Goal: Task Accomplishment & Management: Manage account settings

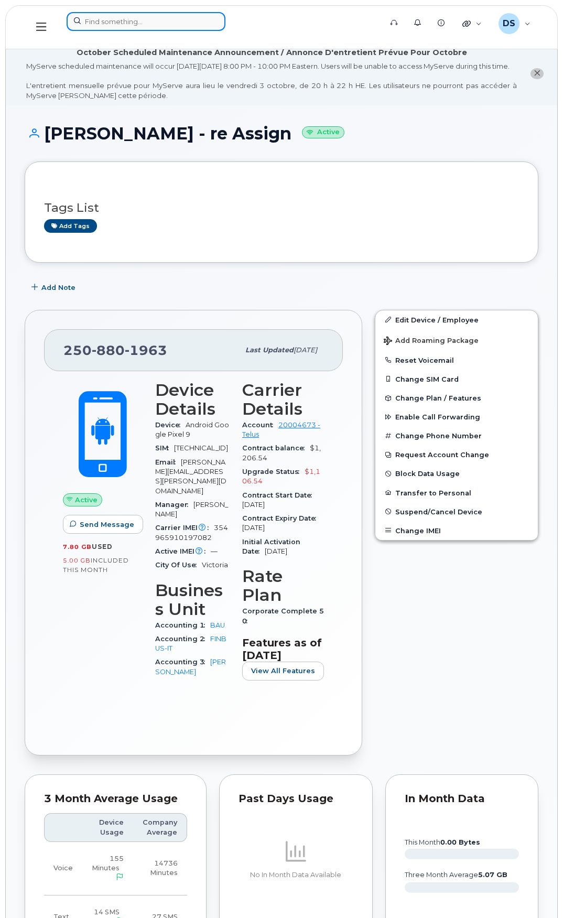
click at [108, 20] on input at bounding box center [146, 21] width 159 height 19
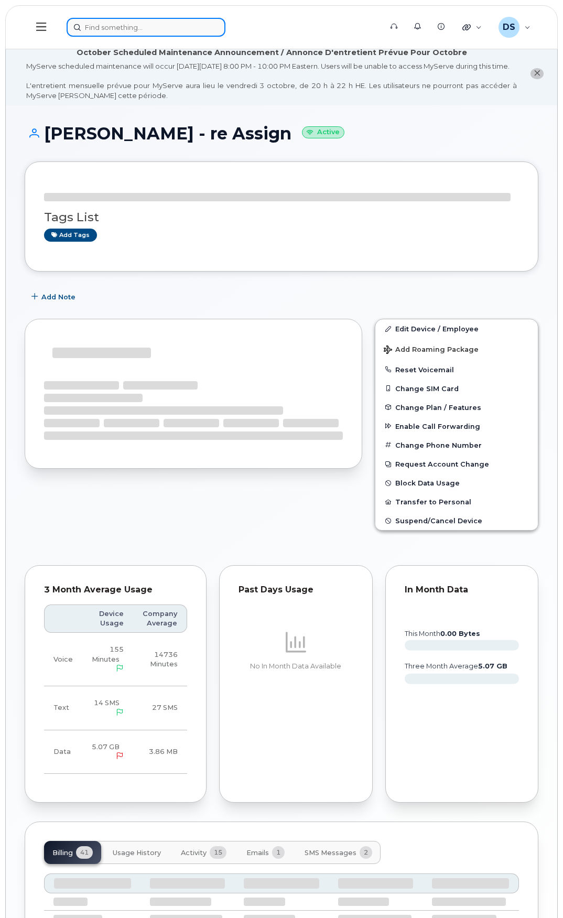
click at [134, 28] on input at bounding box center [146, 27] width 159 height 19
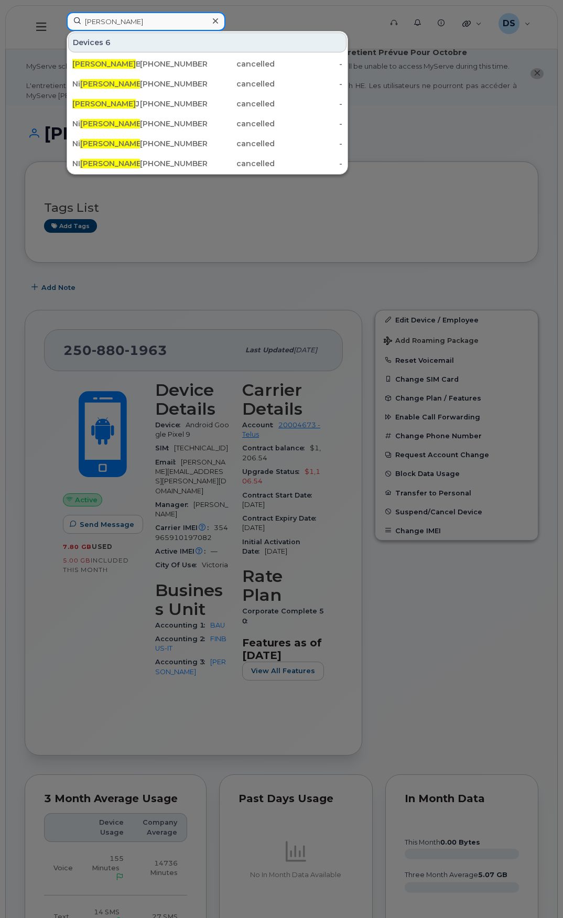
type input "cole"
drag, startPoint x: 215, startPoint y: 20, endPoint x: 190, endPoint y: 20, distance: 25.2
click at [215, 20] on icon at bounding box center [215, 20] width 5 height 5
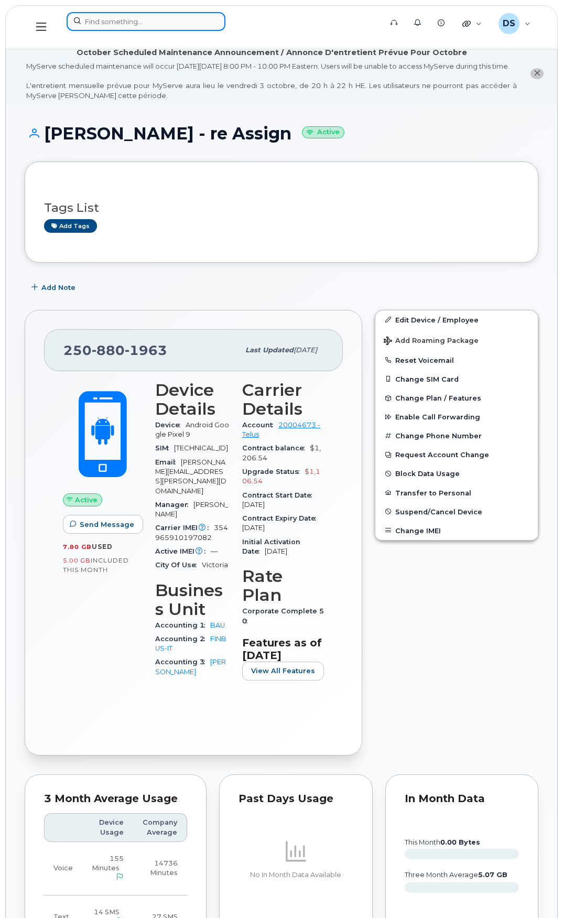
click at [115, 18] on input at bounding box center [146, 21] width 159 height 19
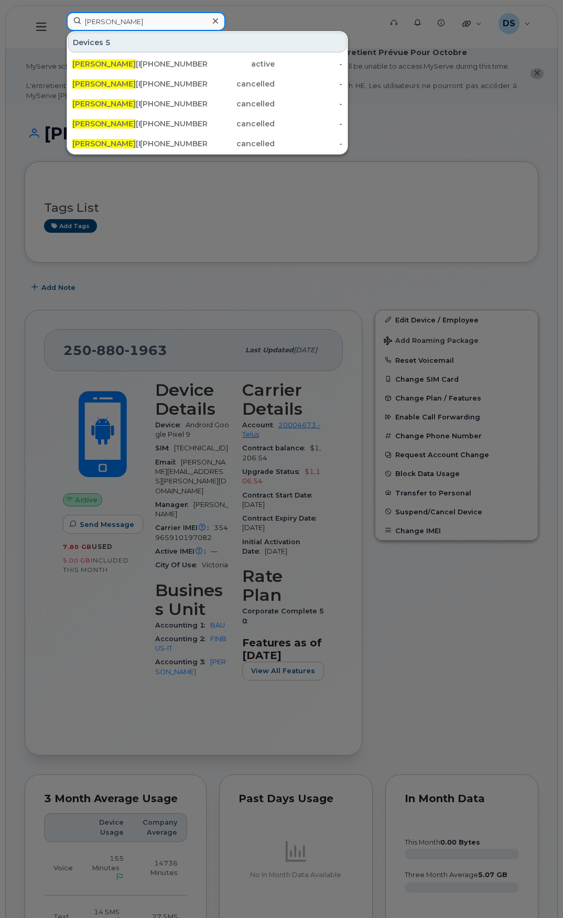
type input "thomas"
click at [213, 21] on icon at bounding box center [215, 21] width 5 height 8
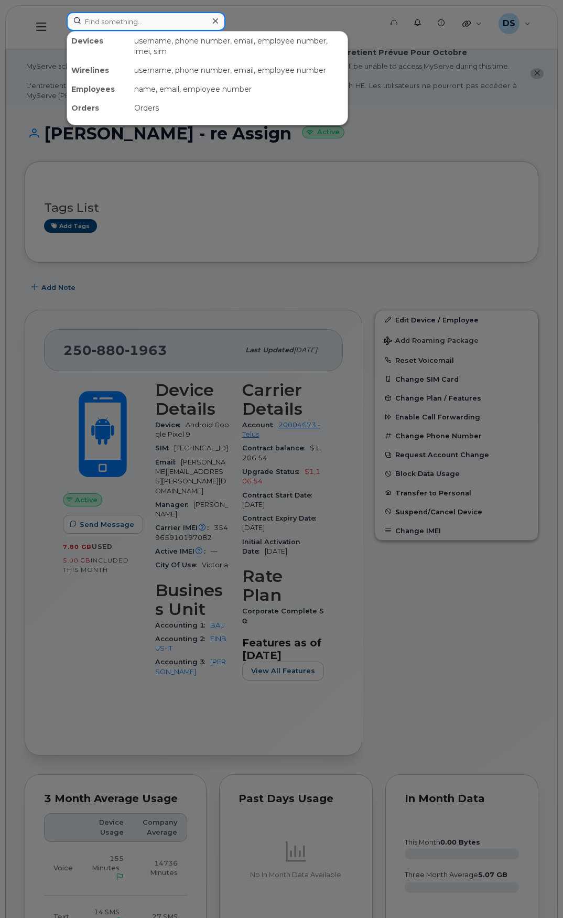
click at [131, 17] on input at bounding box center [146, 21] width 159 height 19
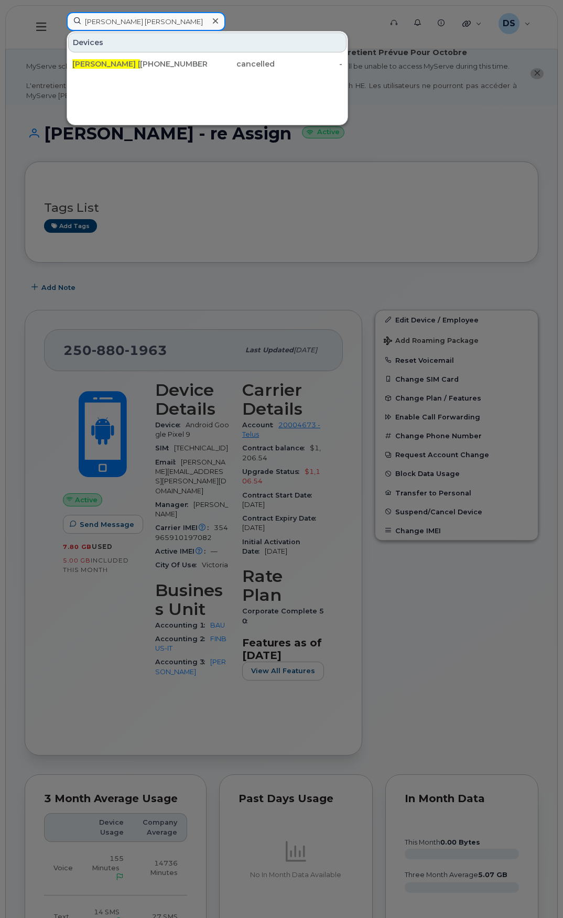
type input "dave tom"
click at [211, 19] on div at bounding box center [215, 21] width 15 height 15
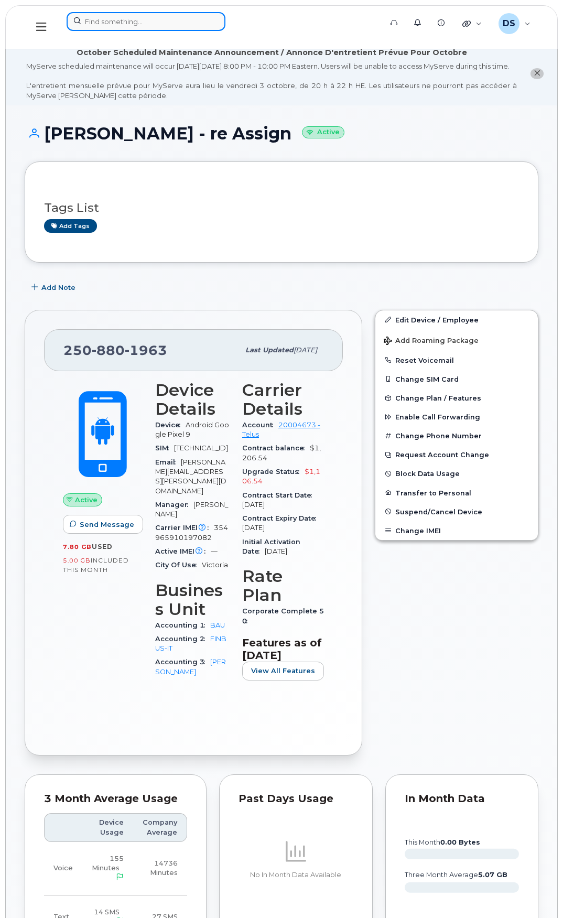
click at [134, 19] on input at bounding box center [146, 21] width 159 height 19
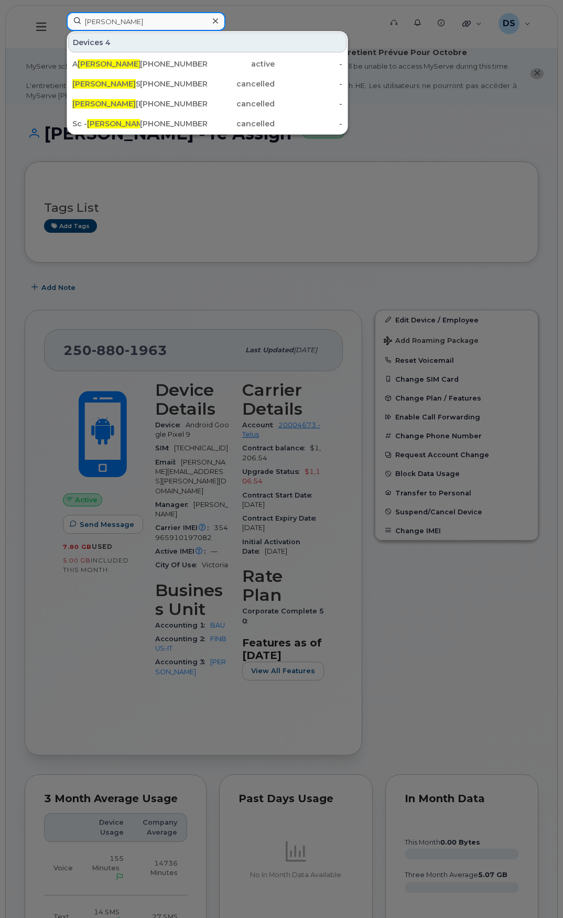
type input "ryan"
drag, startPoint x: 215, startPoint y: 20, endPoint x: 192, endPoint y: 19, distance: 23.1
click at [215, 20] on icon at bounding box center [215, 21] width 5 height 8
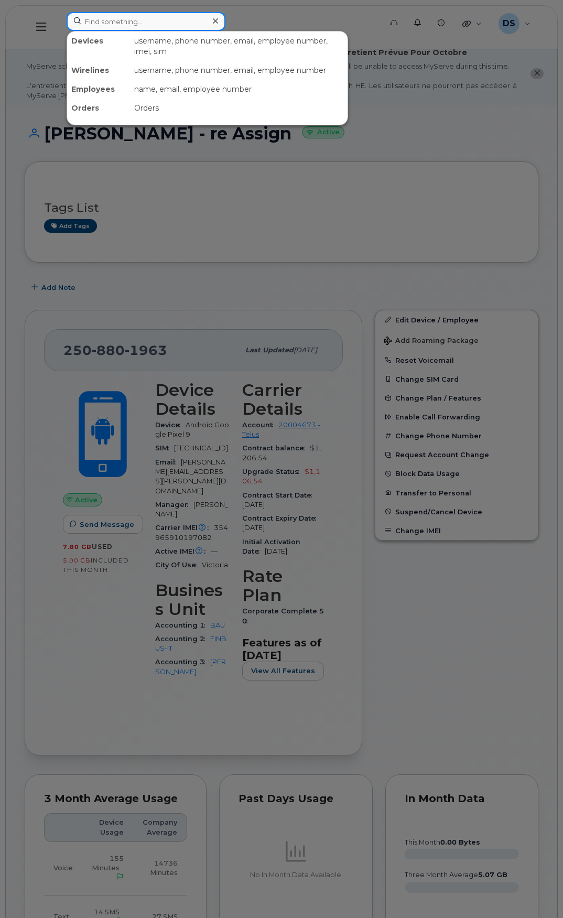
click at [131, 14] on input at bounding box center [146, 21] width 159 height 19
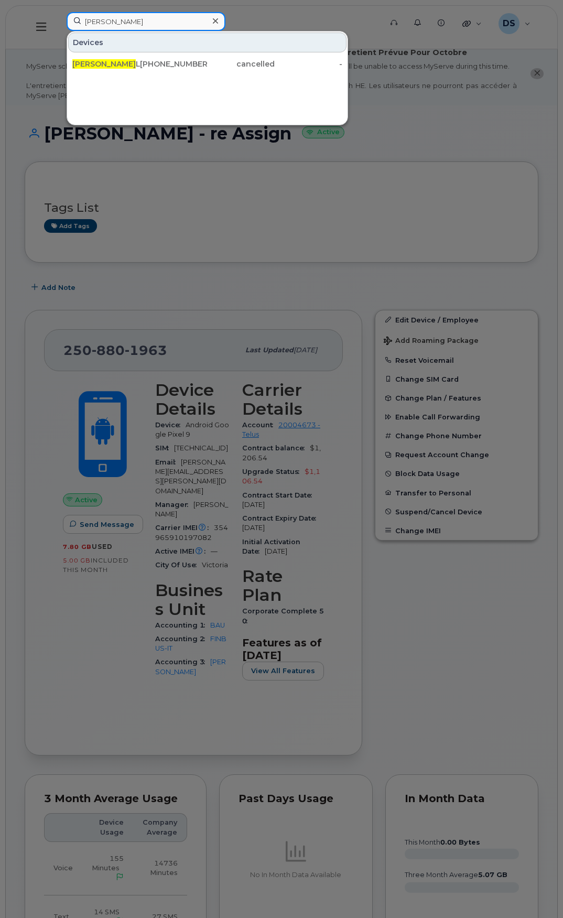
type input "doug"
click at [215, 21] on icon at bounding box center [215, 20] width 5 height 5
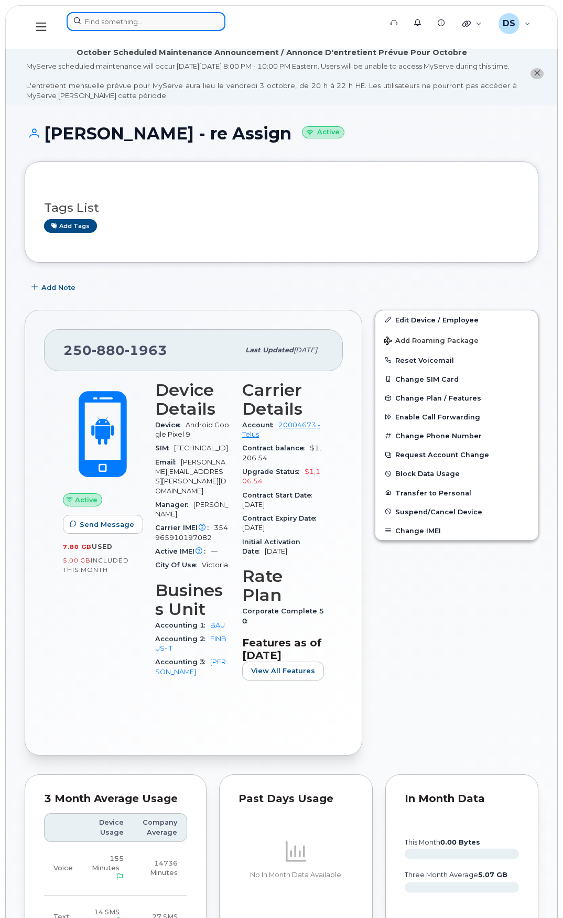
click at [134, 17] on input at bounding box center [146, 21] width 159 height 19
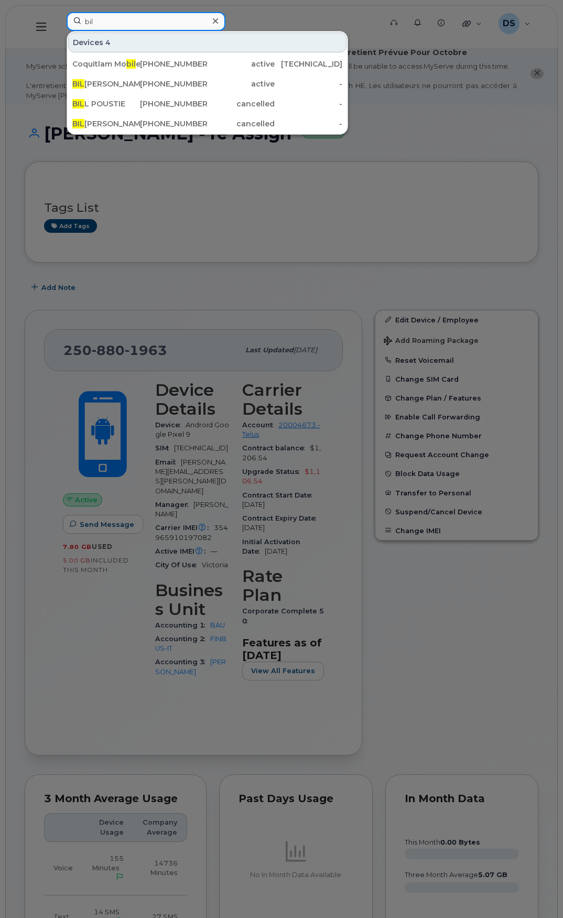
type input "bil"
click at [213, 21] on icon at bounding box center [215, 21] width 5 height 8
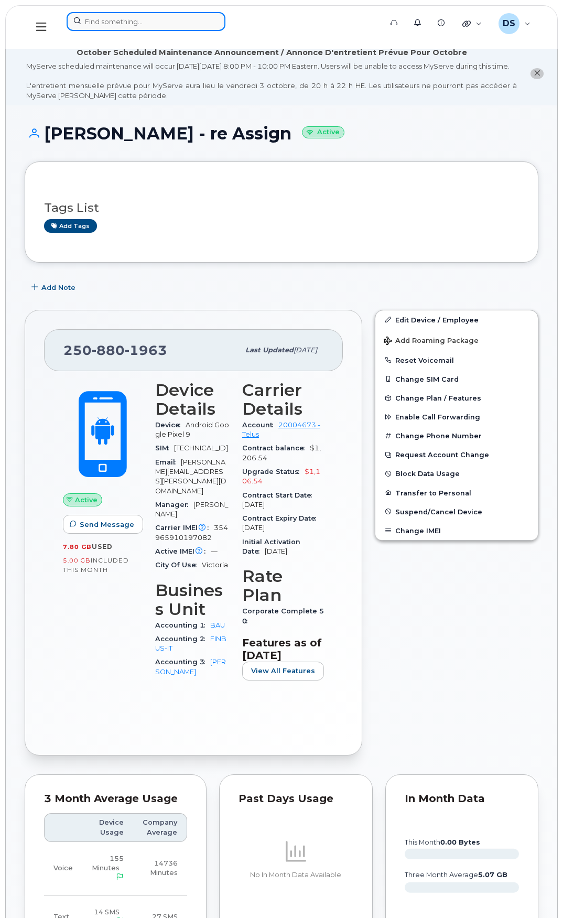
click at [161, 20] on input at bounding box center [146, 21] width 159 height 19
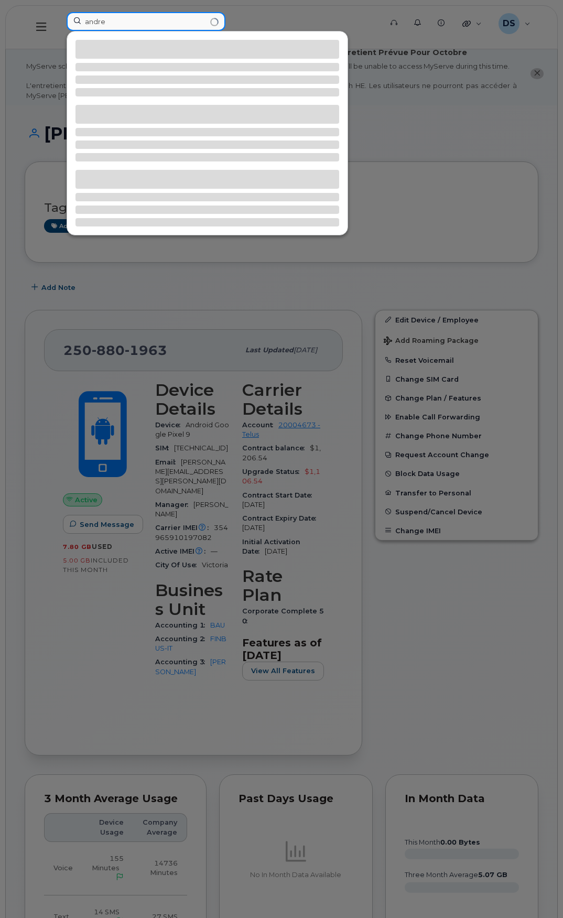
type input "andrew"
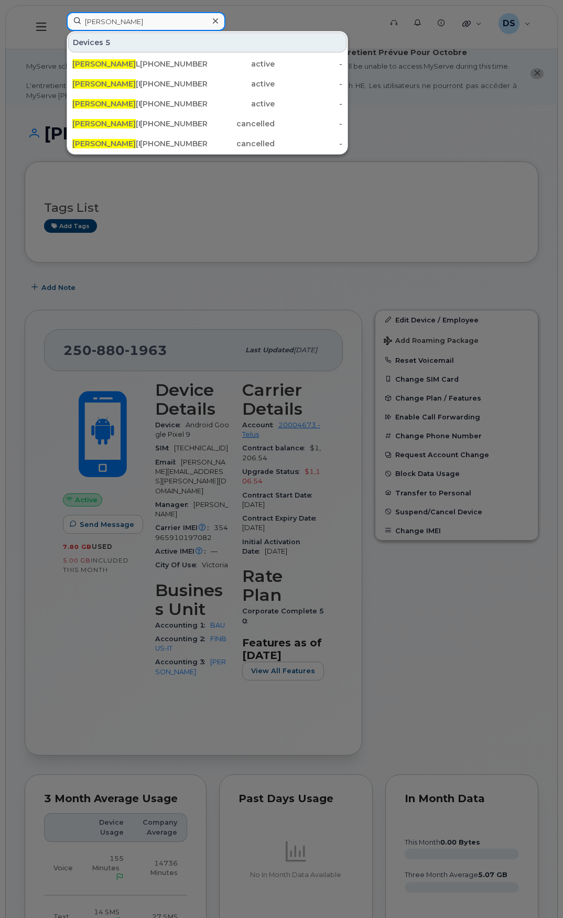
drag, startPoint x: 115, startPoint y: 16, endPoint x: 75, endPoint y: 22, distance: 40.3
click at [75, 22] on input "andrew" at bounding box center [146, 21] width 159 height 19
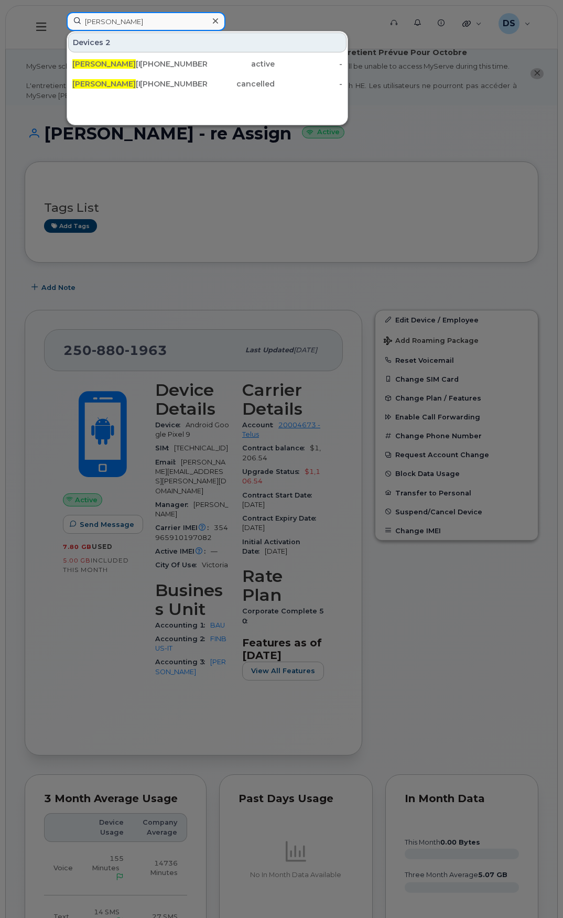
drag, startPoint x: 150, startPoint y: 17, endPoint x: 21, endPoint y: 23, distance: 129.1
click at [58, 21] on div "shawn Devices 2 SHAWN BALLARD 604-319-2919 active - SHAWN ISAAC - Re Assign 250…" at bounding box center [220, 27] width 325 height 30
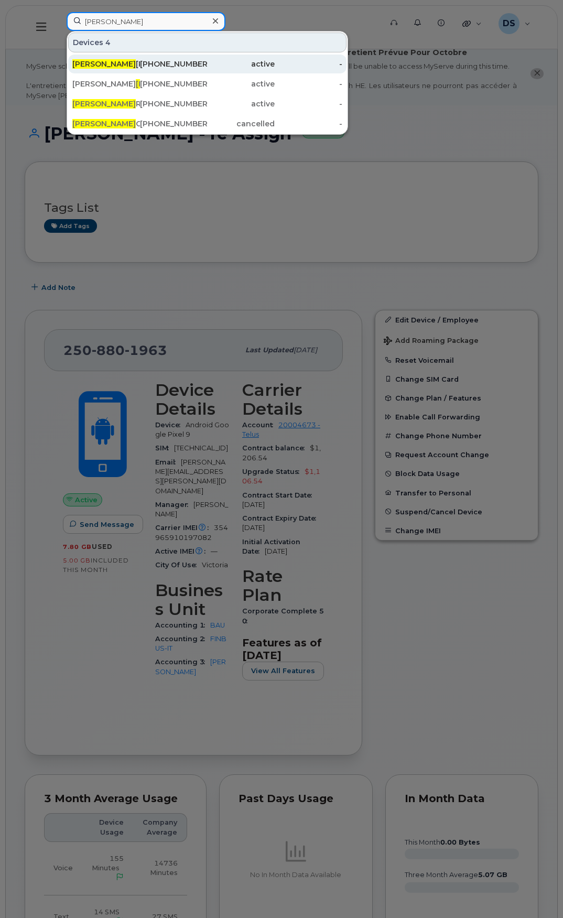
type input "adam"
click at [129, 64] on div "ADAM WATSON" at bounding box center [106, 64] width 68 height 10
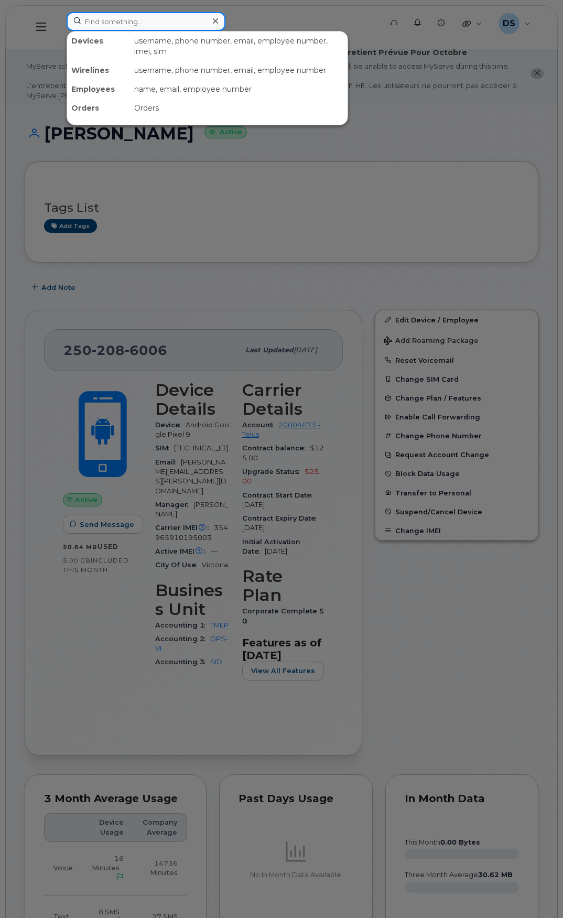
click at [133, 19] on input at bounding box center [146, 21] width 159 height 19
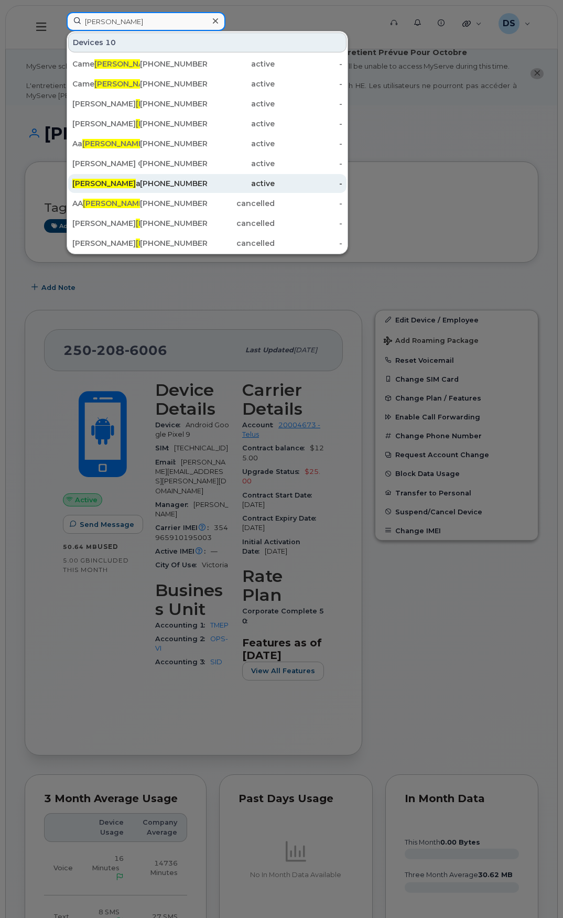
type input "[PERSON_NAME]"
click at [99, 180] on div "Ron ald Grant" at bounding box center [106, 183] width 68 height 10
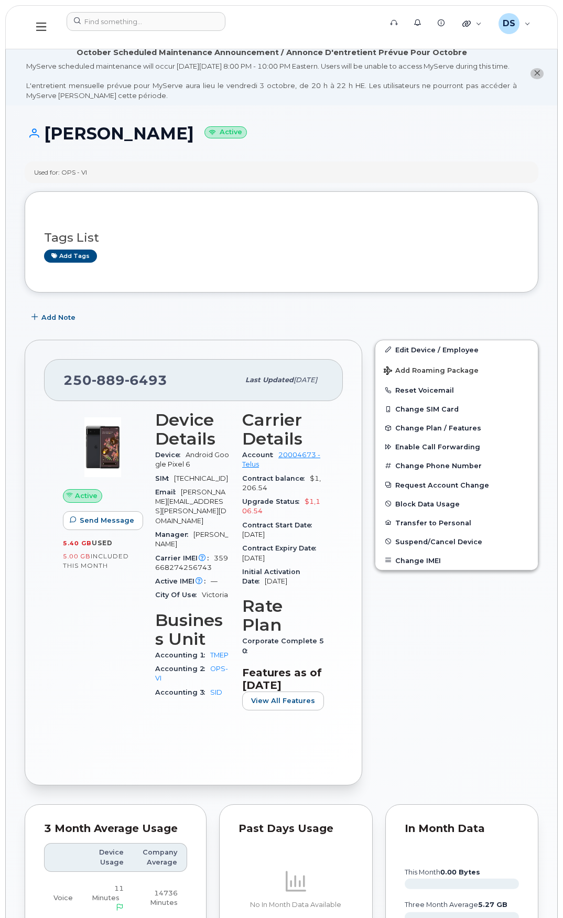
click at [38, 31] on icon at bounding box center [41, 27] width 10 height 8
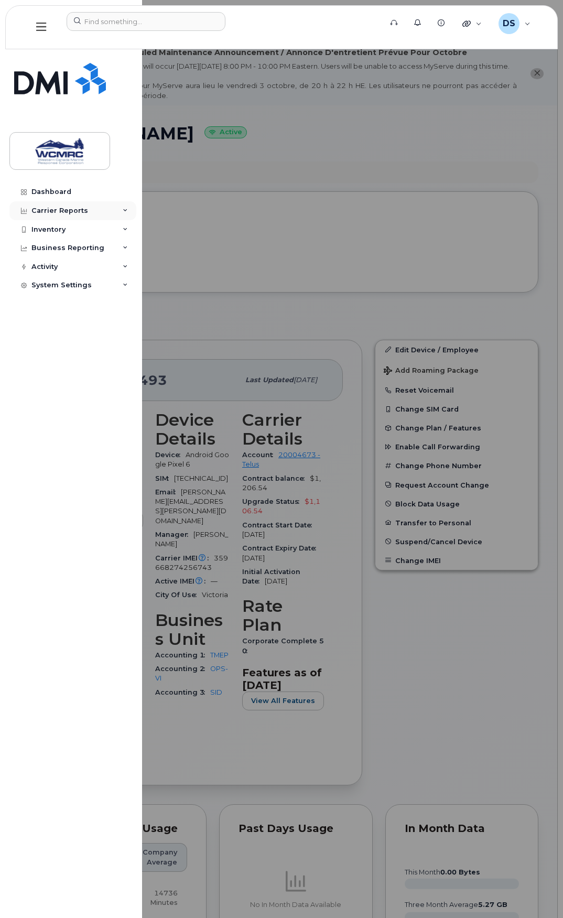
click at [71, 215] on div "Carrier Reports" at bounding box center [72, 210] width 127 height 19
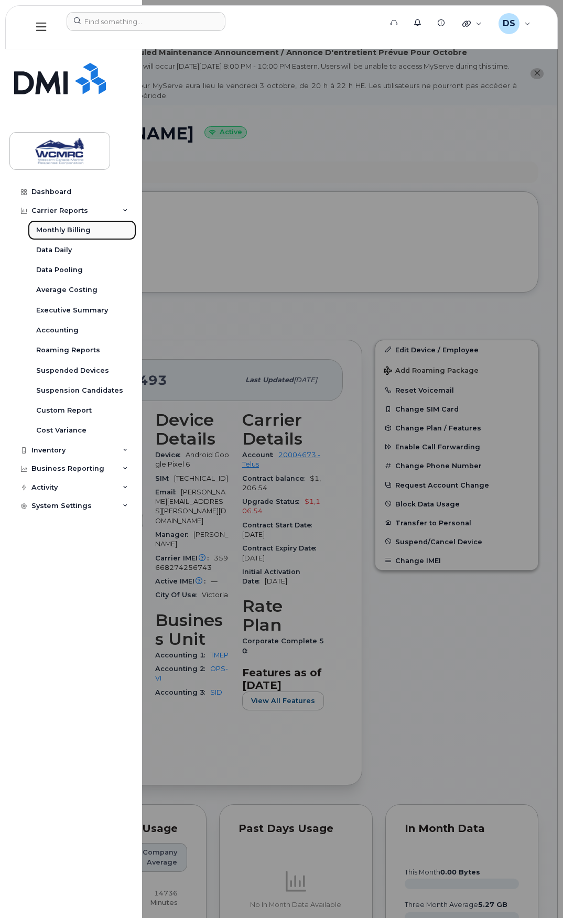
click at [68, 228] on div "Monthly Billing" at bounding box center [63, 229] width 55 height 9
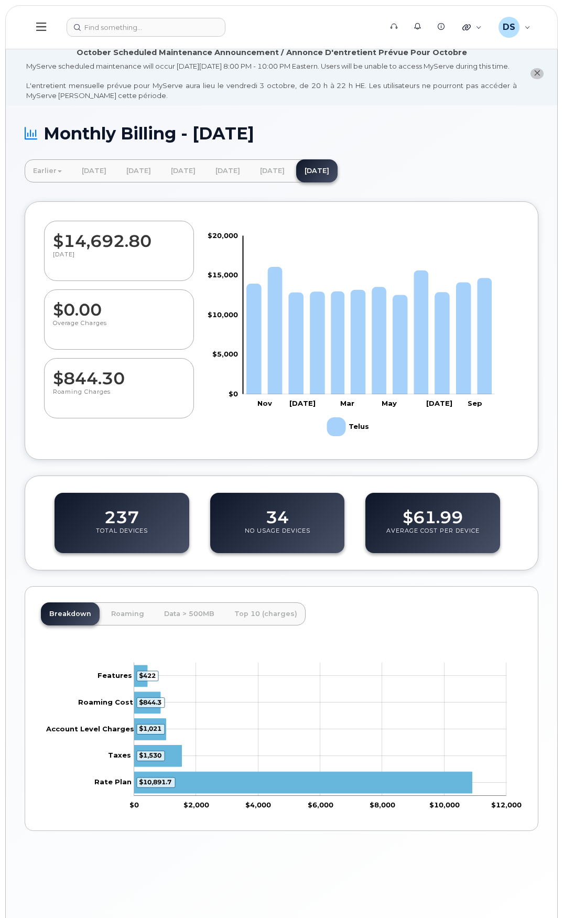
click at [42, 30] on icon at bounding box center [41, 27] width 10 height 8
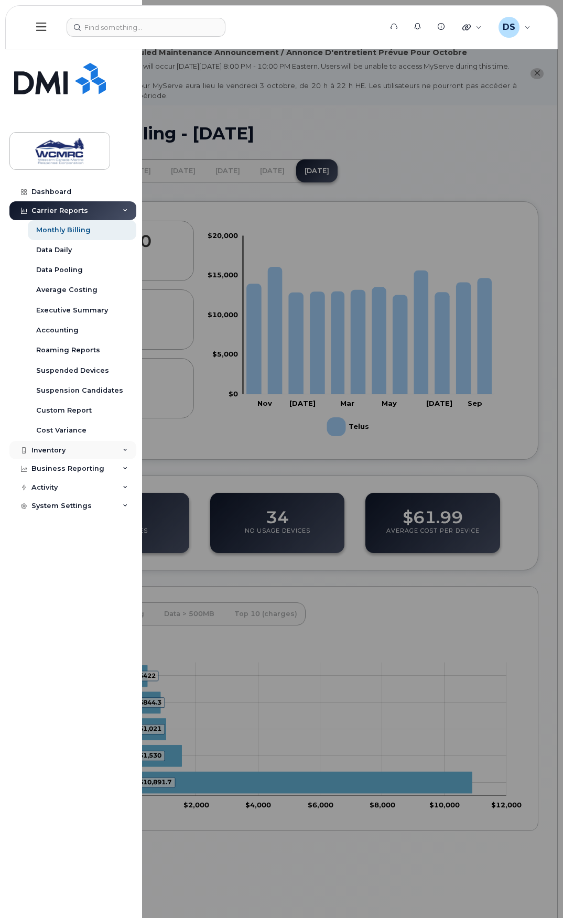
click at [62, 450] on div "Inventory" at bounding box center [48, 450] width 34 height 8
click at [77, 467] on div "Mobility Devices" at bounding box center [65, 468] width 59 height 9
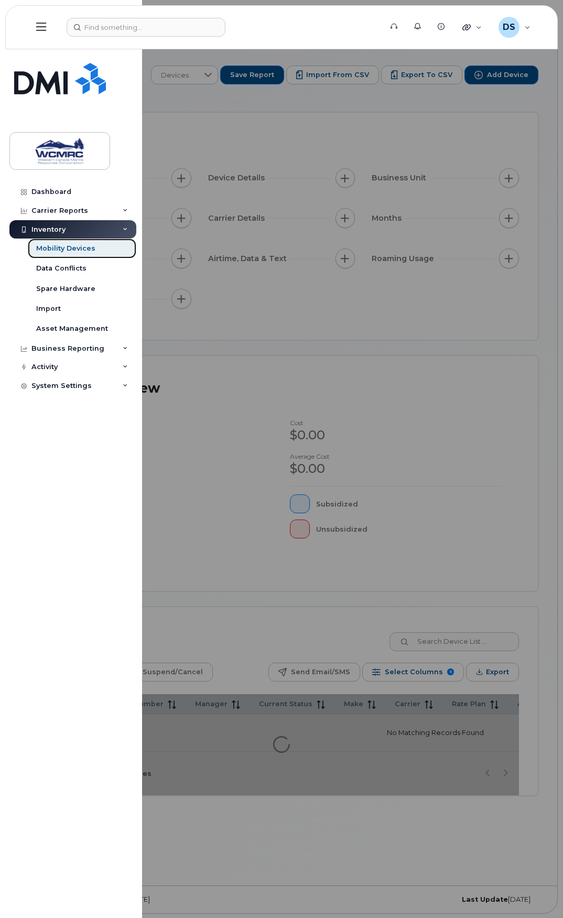
scroll to position [5, 0]
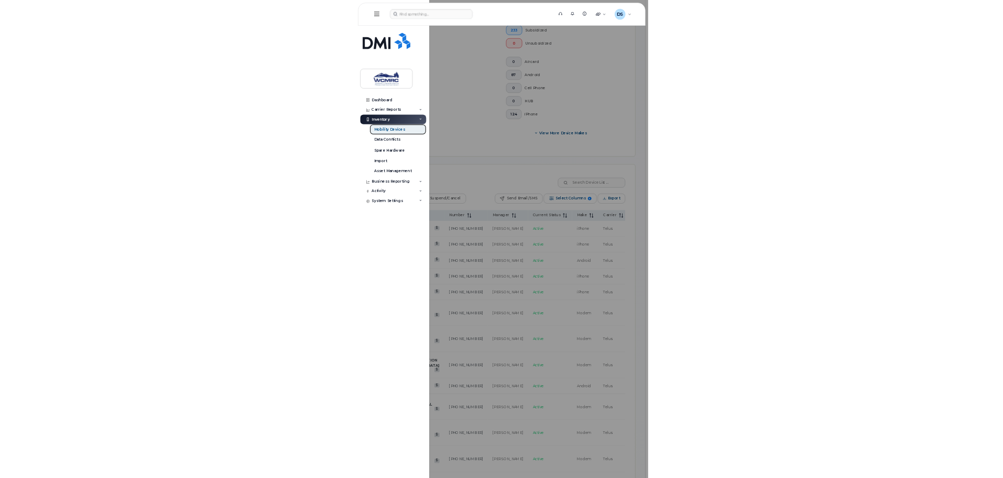
scroll to position [477, 0]
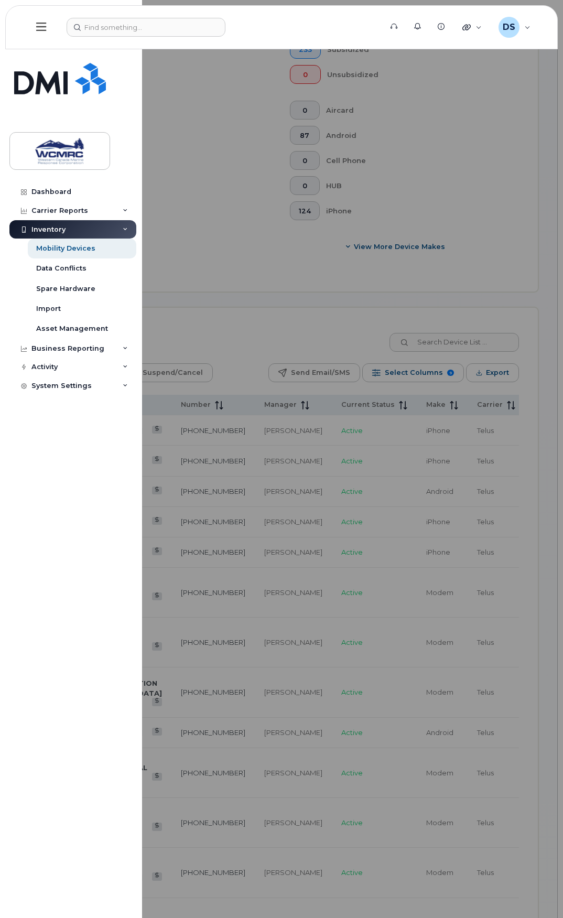
click at [438, 281] on div at bounding box center [281, 459] width 563 height 918
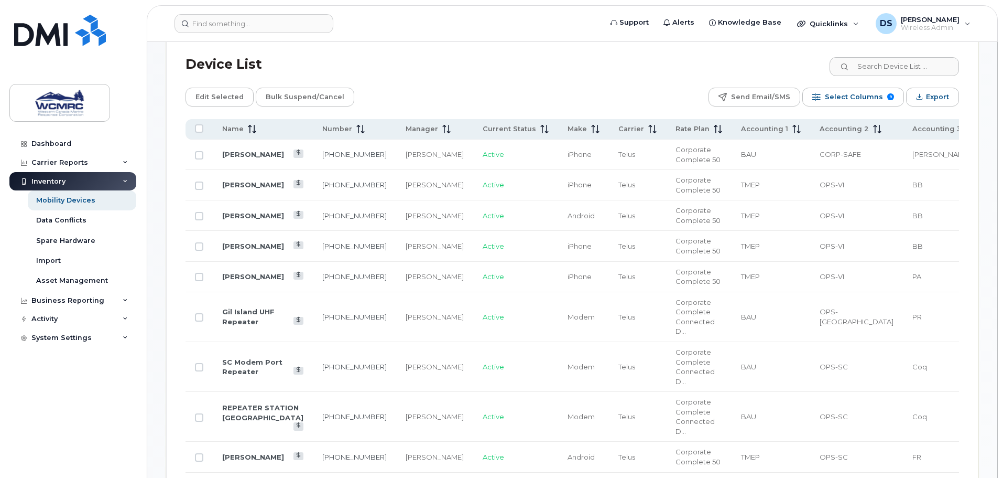
scroll to position [529, 0]
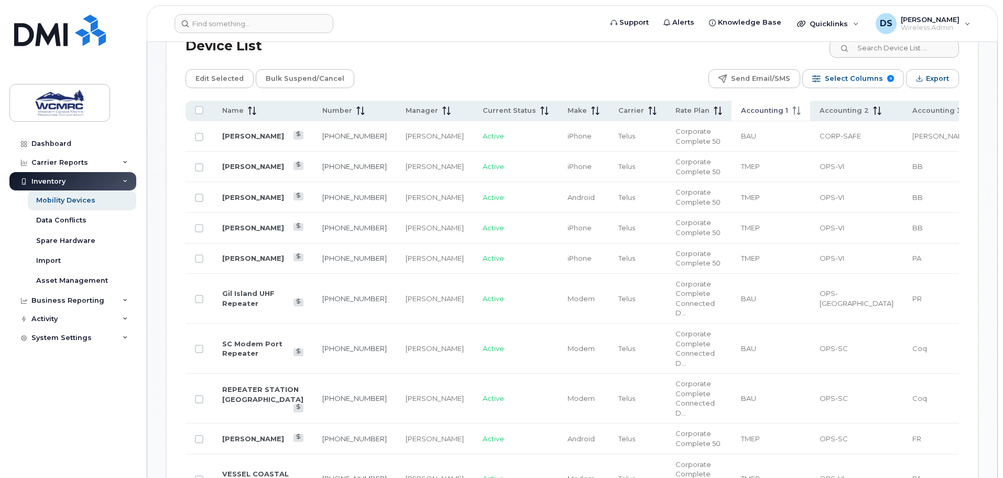
click at [562, 106] on span "Accounting 1" at bounding box center [764, 110] width 47 height 9
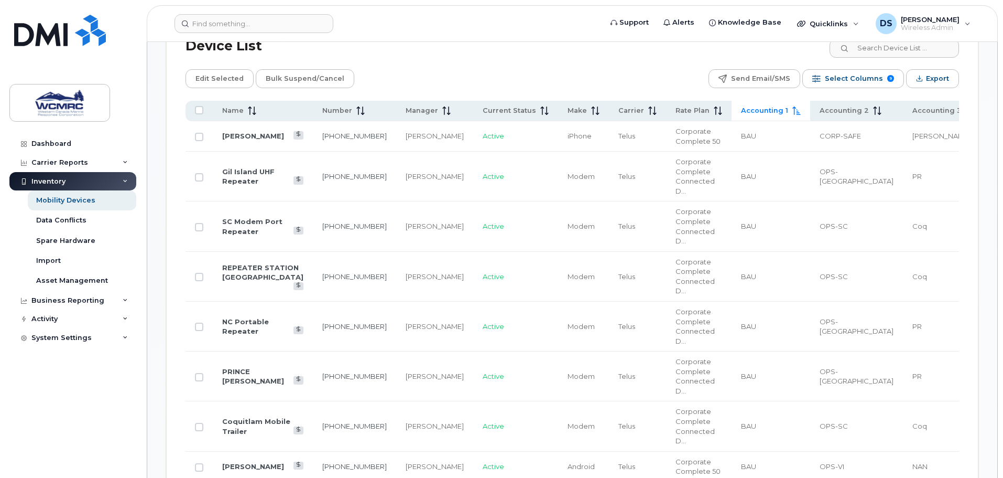
click at [562, 106] on span "Accounting 1" at bounding box center [764, 110] width 47 height 9
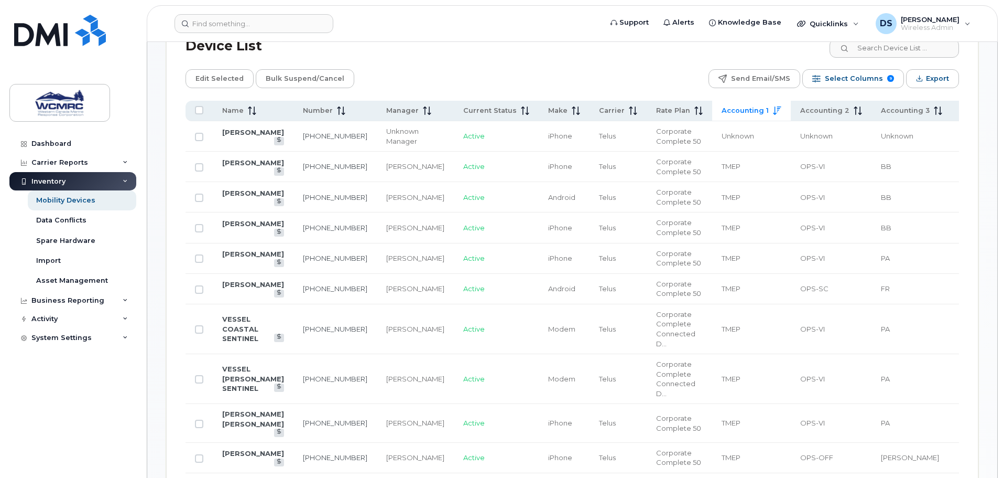
click at [562, 106] on span "Accounting 1" at bounding box center [745, 110] width 47 height 9
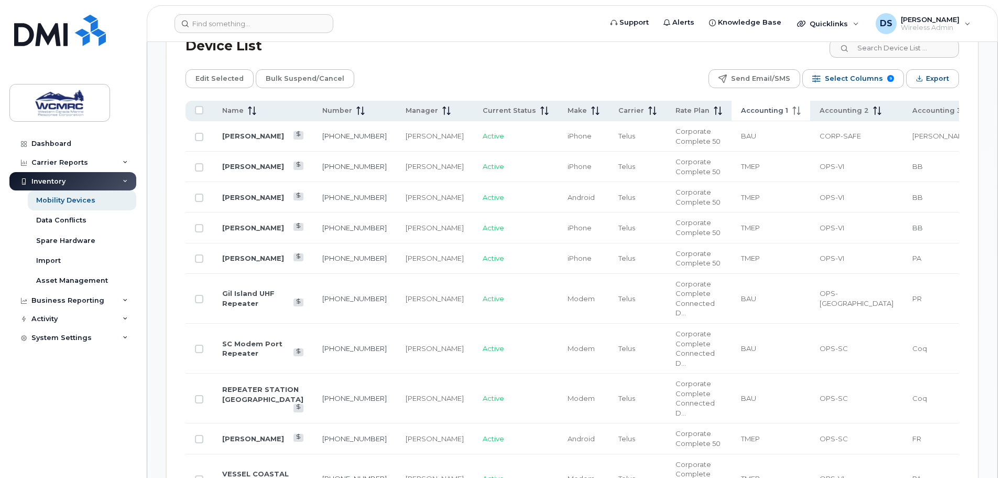
click at [562, 106] on span "Accounting 1" at bounding box center [764, 110] width 47 height 9
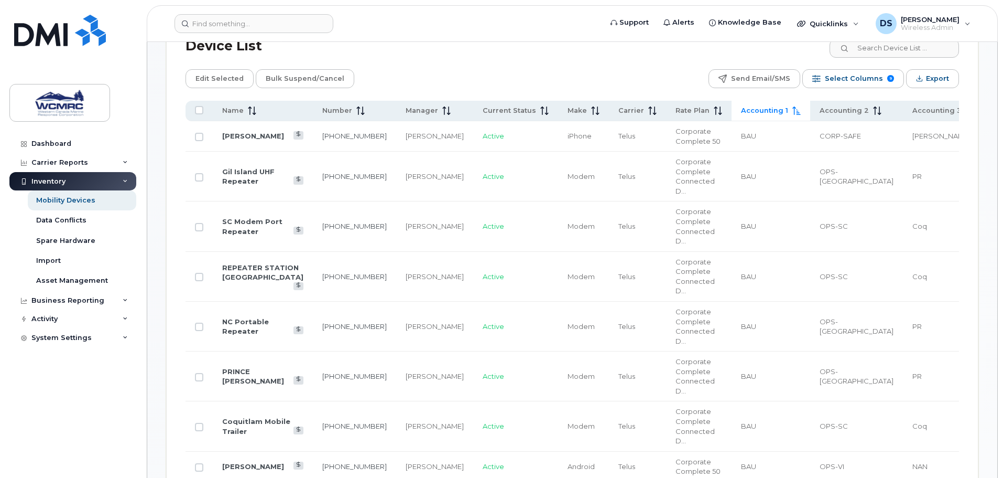
click at [562, 106] on span "Accounting 1" at bounding box center [764, 110] width 47 height 9
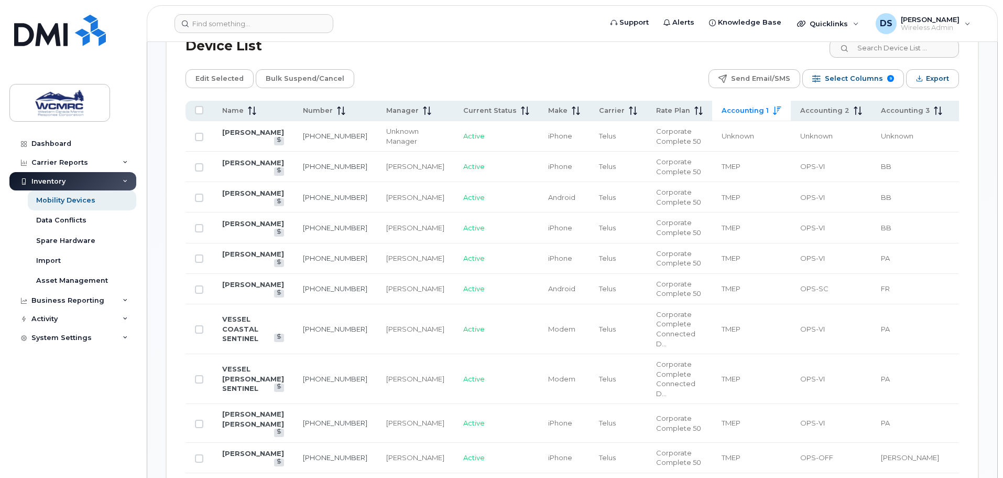
click at [562, 106] on span "Accounting 1" at bounding box center [745, 110] width 47 height 9
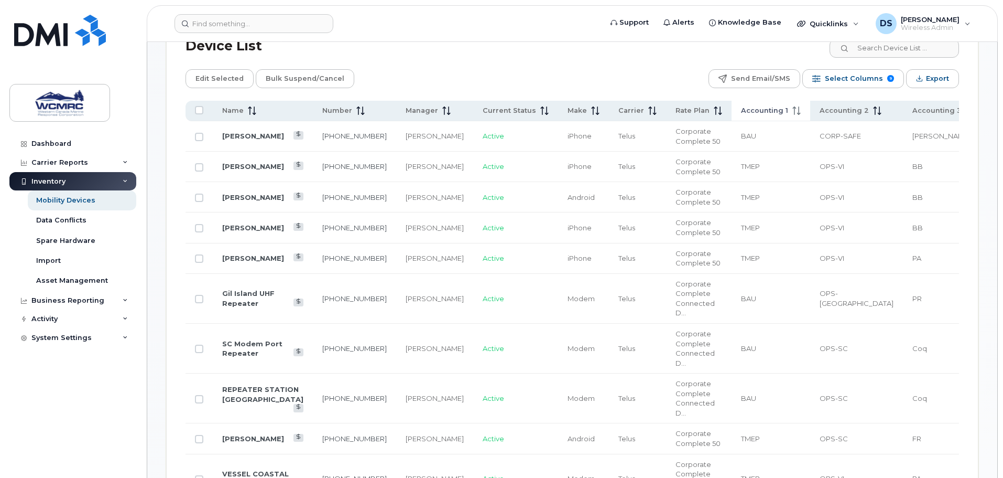
click at [562, 106] on span "Accounting 1" at bounding box center [764, 110] width 47 height 9
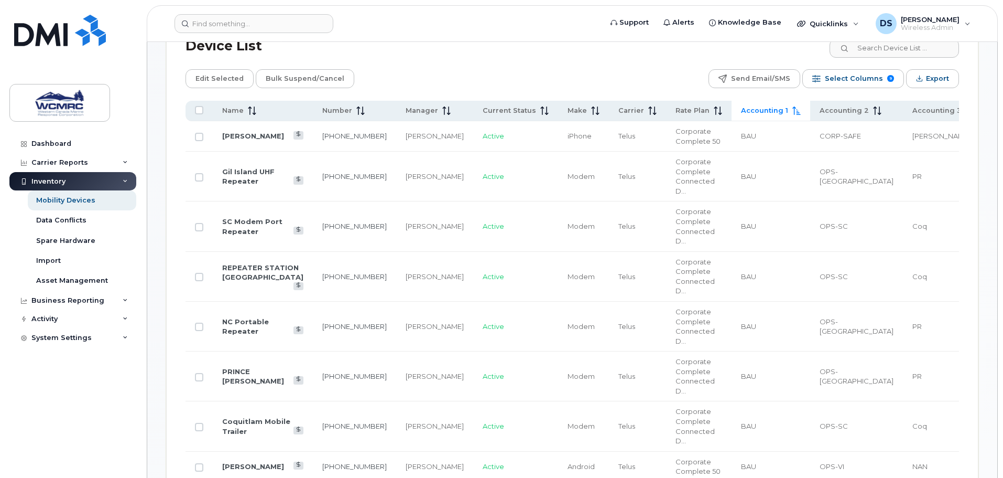
click at [562, 106] on span "Accounting 1" at bounding box center [764, 110] width 47 height 9
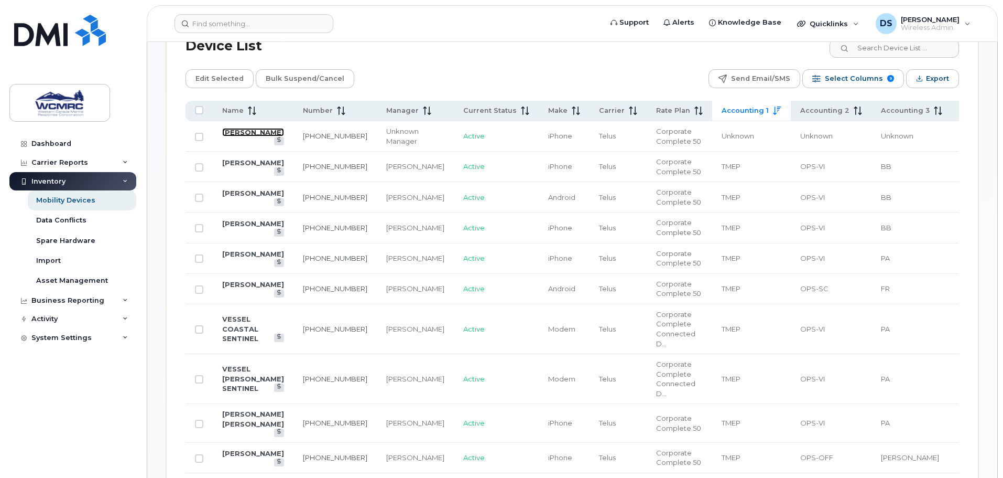
click at [231, 128] on link "[PERSON_NAME]" at bounding box center [253, 132] width 62 height 8
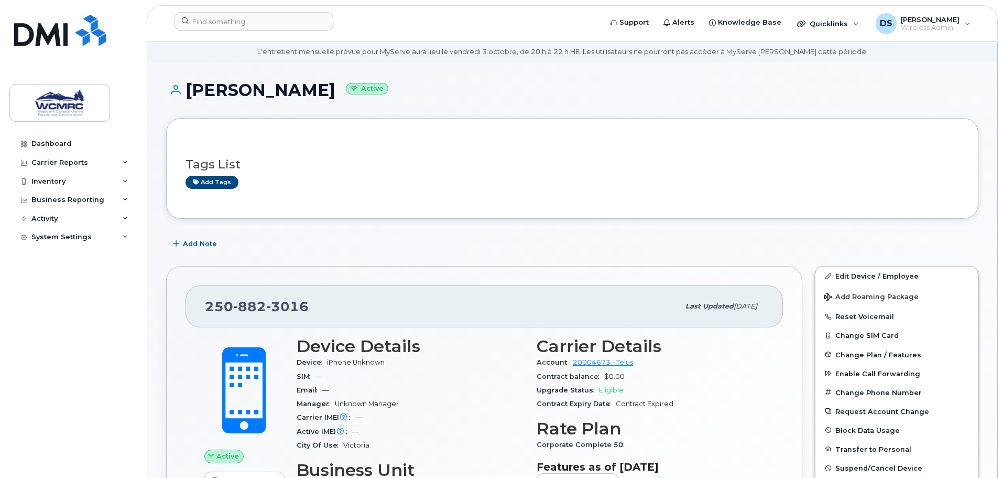
scroll to position [52, 0]
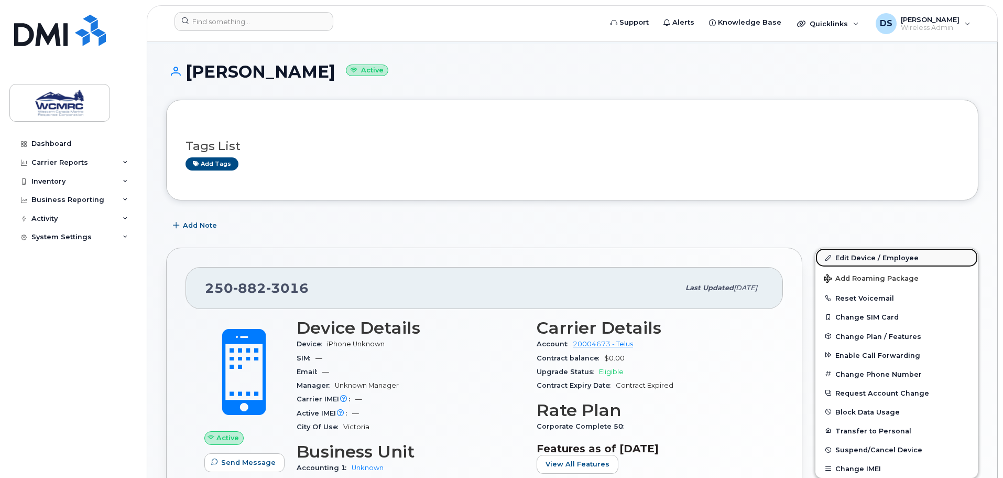
click at [888, 258] on link "Edit Device / Employee" at bounding box center [897, 257] width 162 height 19
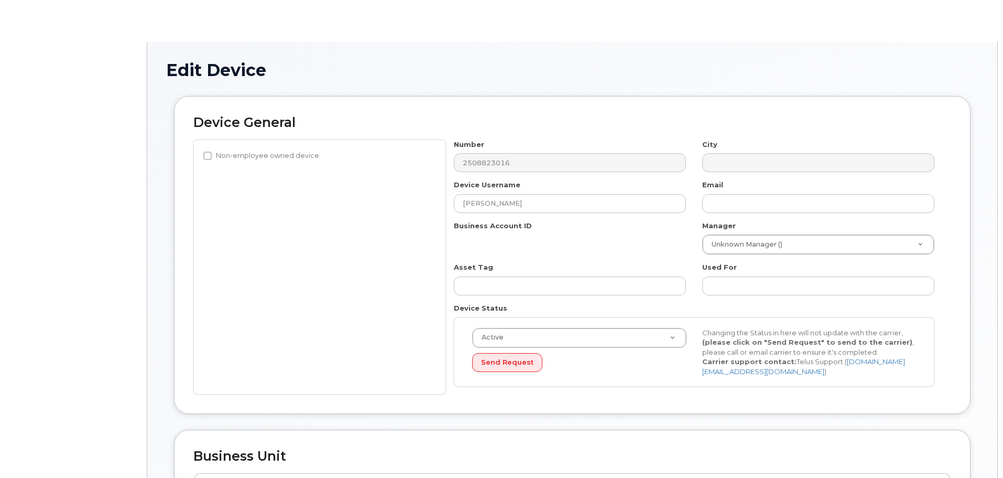
select select "32568"
select select "32629"
select select "82513"
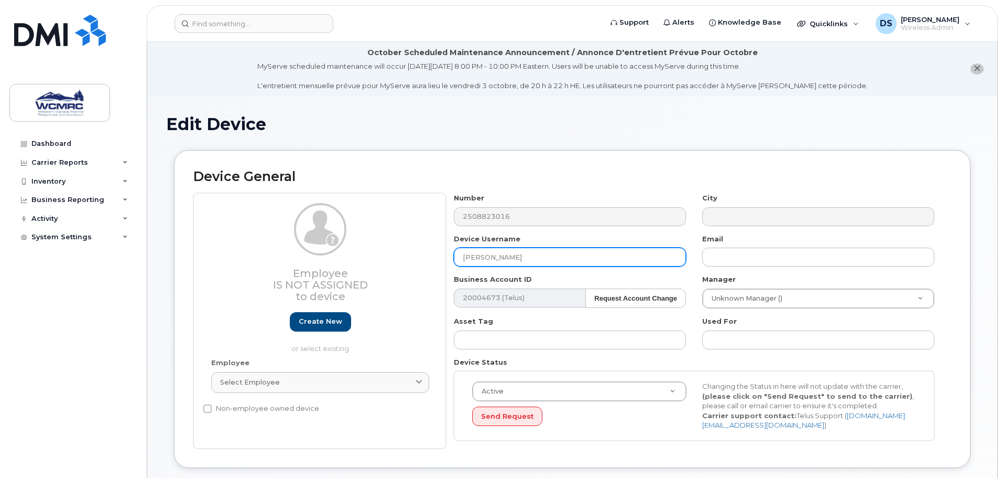
drag, startPoint x: 465, startPoint y: 255, endPoint x: 365, endPoint y: 251, distance: 100.7
click at [365, 251] on div "Employee Is not assigned to device Create new or select existing Employee Selec…" at bounding box center [572, 320] width 758 height 255
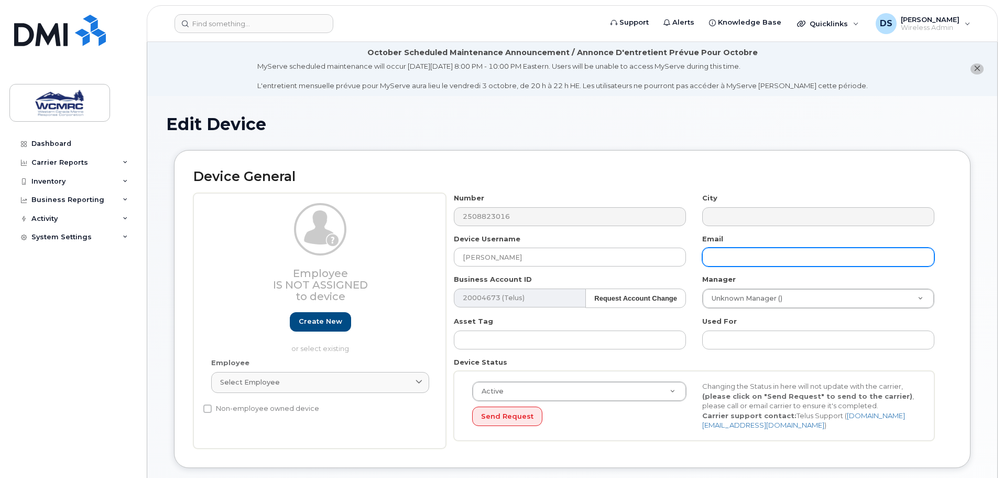
click at [787, 261] on input "text" at bounding box center [818, 256] width 232 height 19
paste input "[PERSON_NAME]"
click at [739, 257] on input "[PERSON_NAME]" at bounding box center [818, 256] width 232 height 19
click at [798, 257] on input "Oleksiy.Serdyuk" at bounding box center [818, 256] width 232 height 19
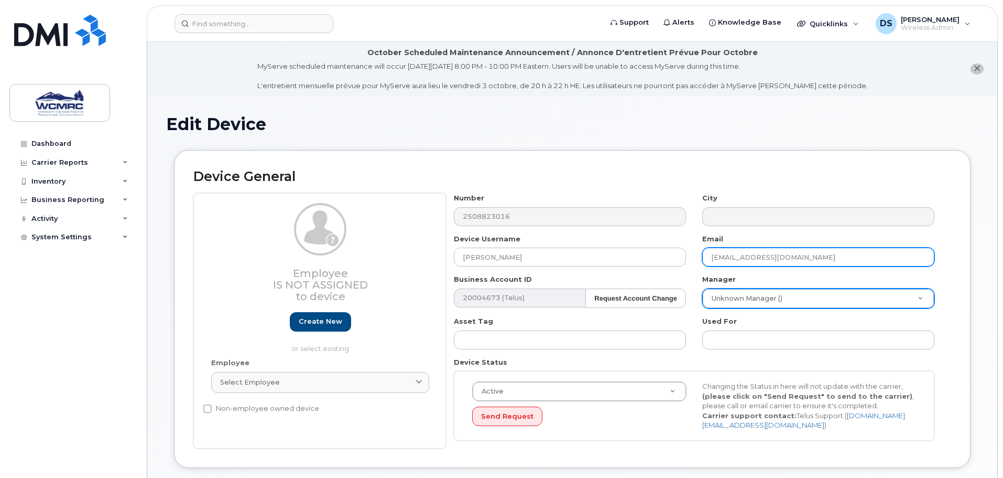
type input "[EMAIL_ADDRESS][DOMAIN_NAME]"
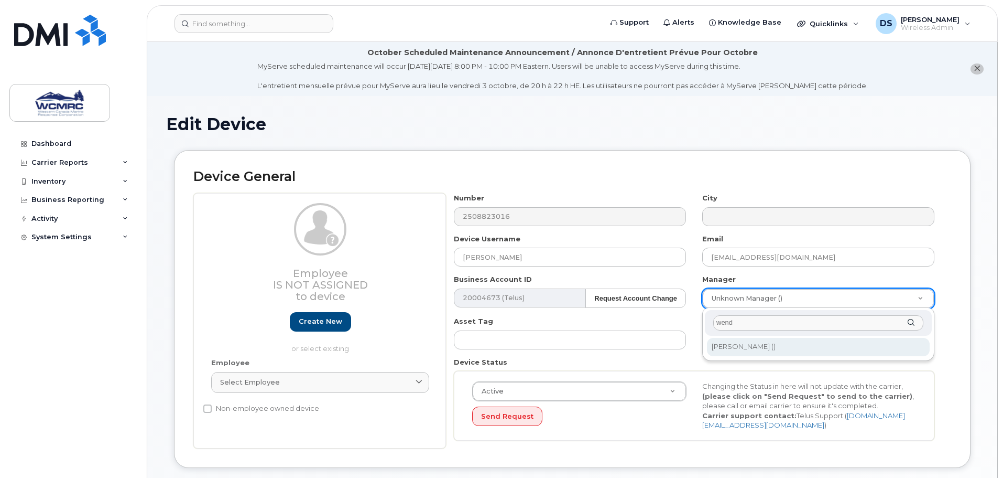
type input "wend"
type input "769049"
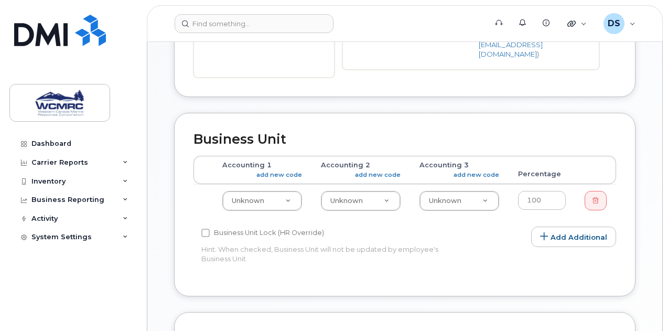
scroll to position [472, 0]
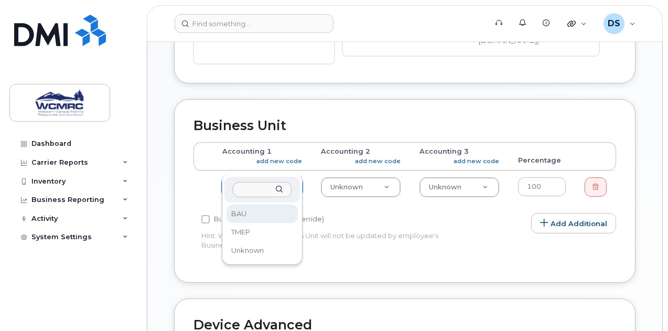
select select "82554"
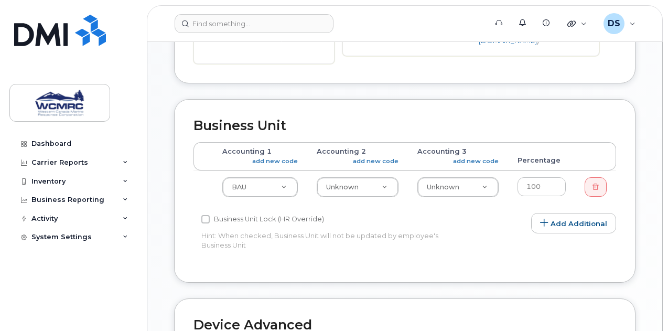
click at [355, 176] on td "Unknown CORP-ABO CORP-COMM CORP-OFF CORP-SAFE CRPJ FINBUS-IT FINBUS-OFF HRD Kit…" at bounding box center [357, 186] width 101 height 33
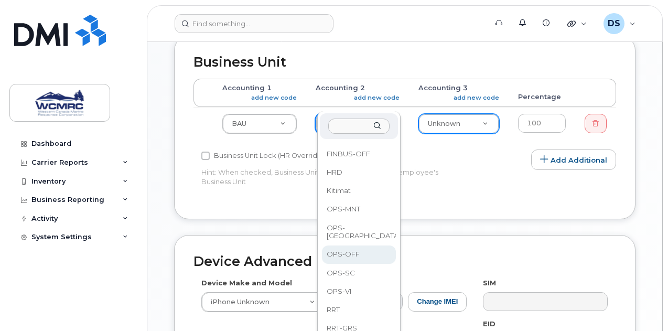
scroll to position [601, 0]
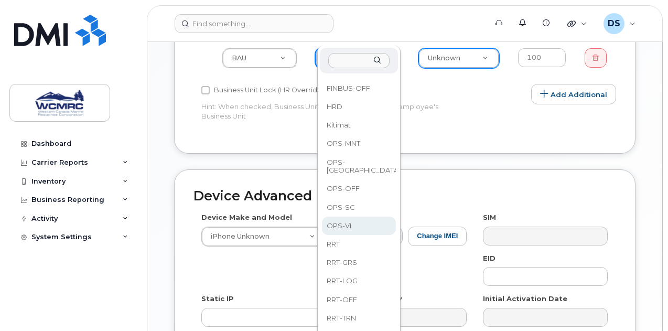
select select "82566"
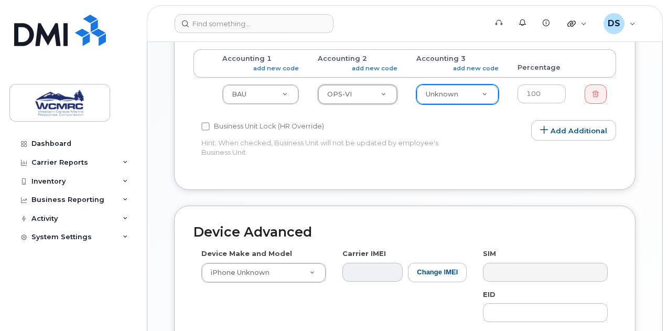
scroll to position [548, 0]
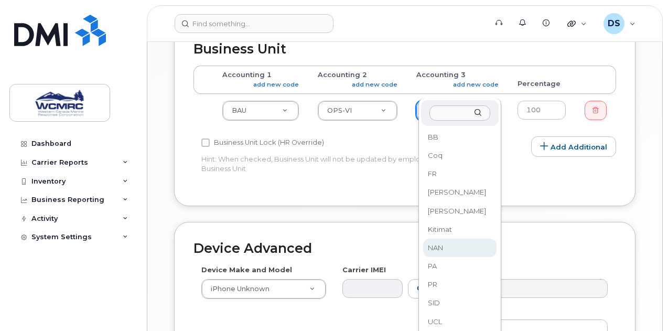
select select "82570"
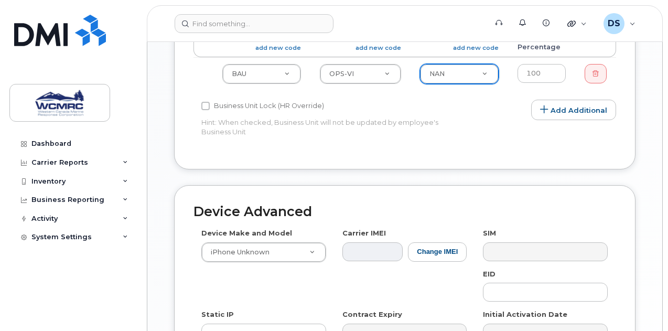
scroll to position [601, 0]
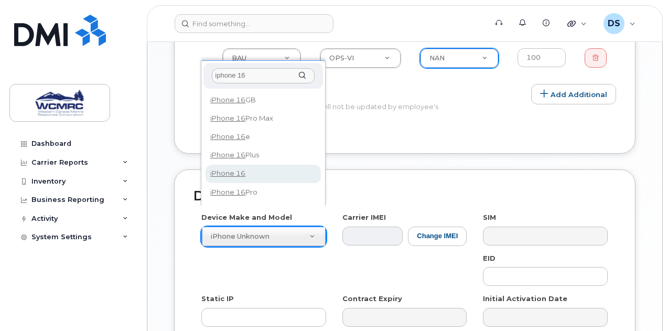
type input "iphone 16"
select select "2861"
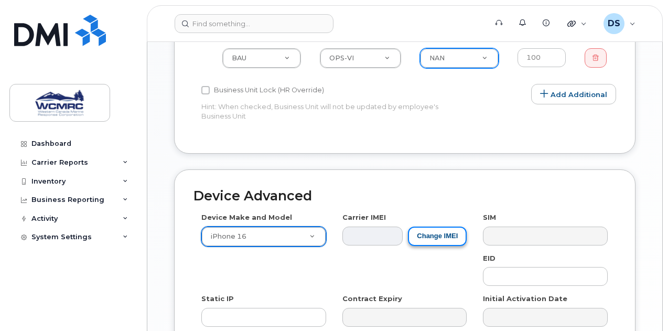
click at [422, 226] on button "Change IMEI" at bounding box center [437, 235] width 59 height 19
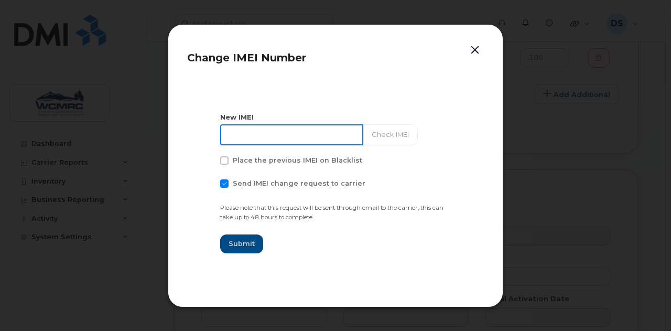
click at [290, 138] on input at bounding box center [291, 134] width 143 height 21
paste input "352502304121972"
type input "352502304121972"
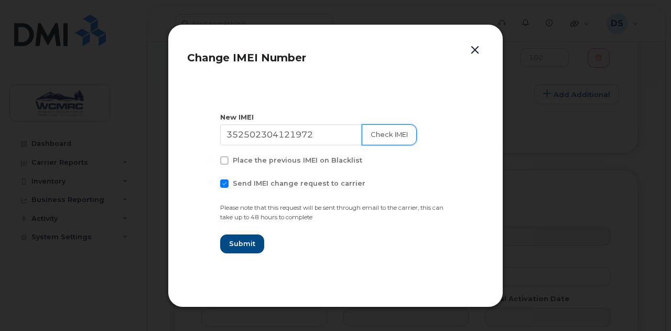
click at [375, 136] on button "Check IMEI" at bounding box center [389, 134] width 55 height 21
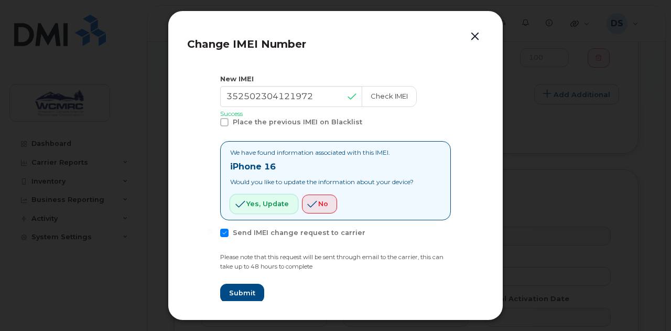
click at [258, 207] on span "Yes, update" at bounding box center [267, 204] width 42 height 10
click at [222, 235] on span at bounding box center [224, 233] width 8 height 8
click at [213, 234] on input "Send IMEI change request to carrier" at bounding box center [210, 231] width 5 height 5
checkbox input "false"
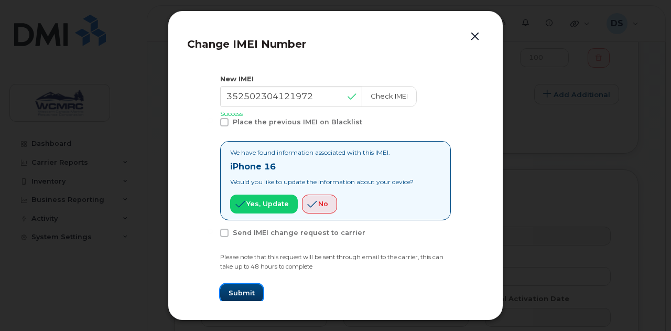
click at [244, 292] on span "Submit" at bounding box center [242, 293] width 26 height 10
type input "352502304121972"
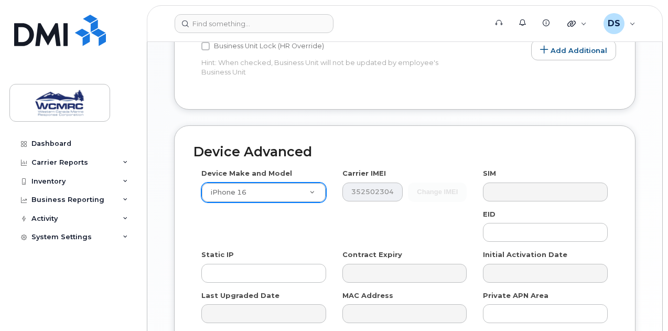
scroll to position [729, 0]
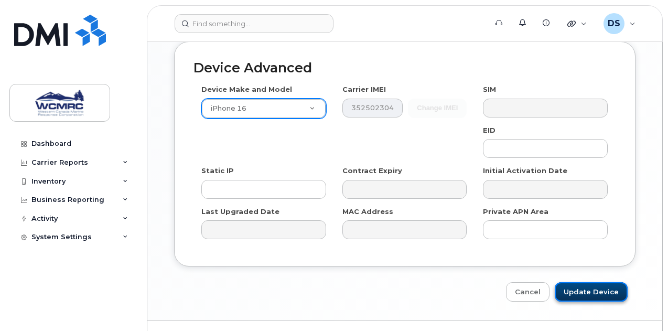
click at [582, 282] on input "Update Device" at bounding box center [591, 291] width 73 height 19
type input "Saving..."
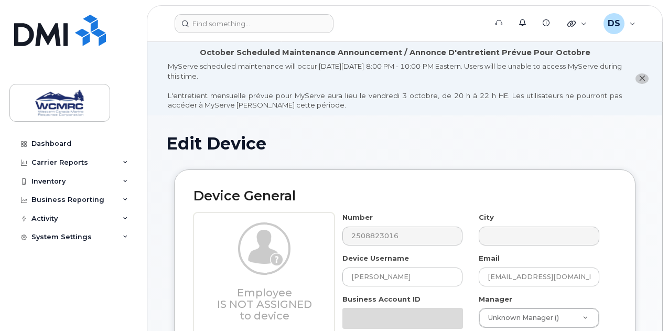
select select "32568"
select select "32629"
select select "82513"
select select "2861"
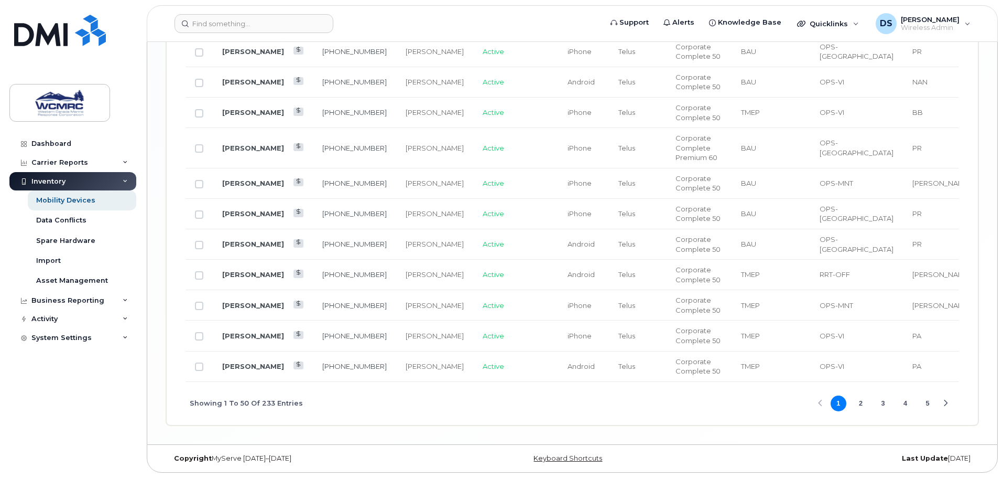
scroll to position [2097, 0]
click at [667, 330] on button "2" at bounding box center [861, 403] width 16 height 16
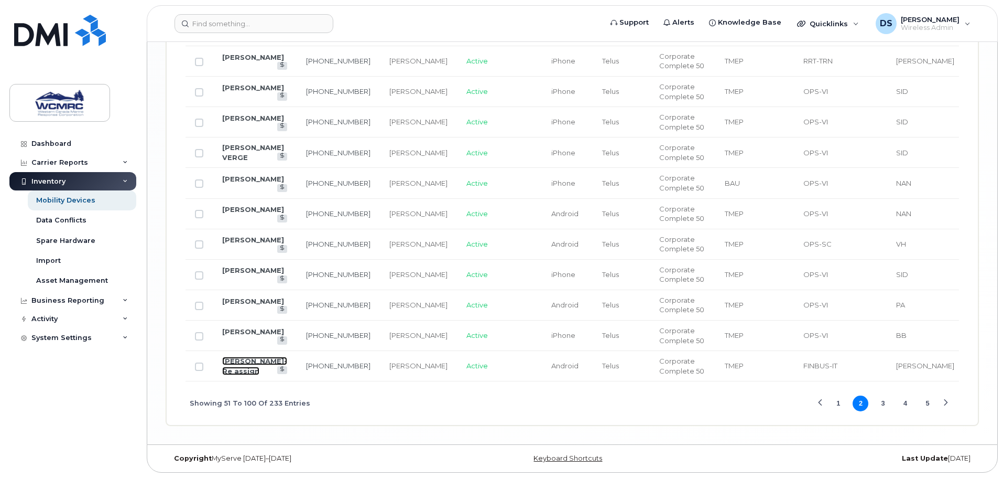
scroll to position [1916, 0]
click at [667, 330] on button "3" at bounding box center [883, 403] width 16 height 16
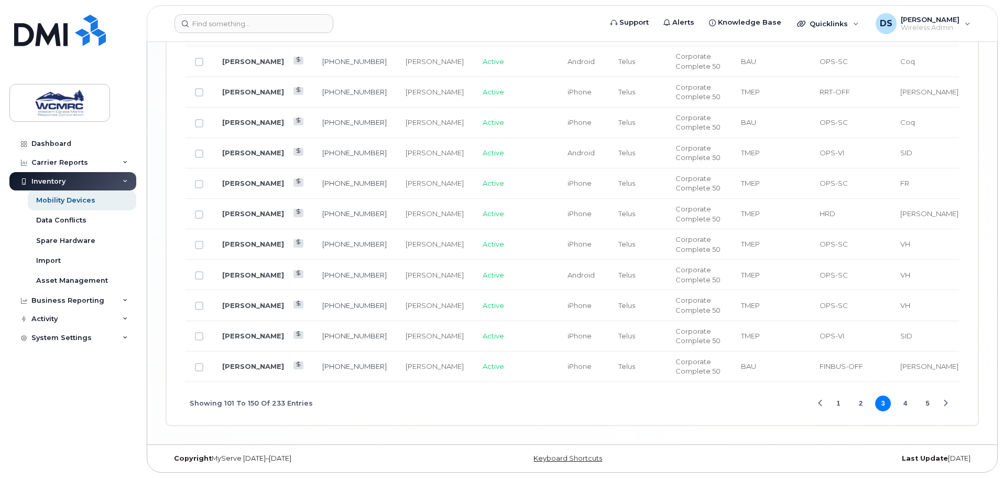
scroll to position [1824, 0]
click at [667, 330] on button "4" at bounding box center [906, 403] width 16 height 16
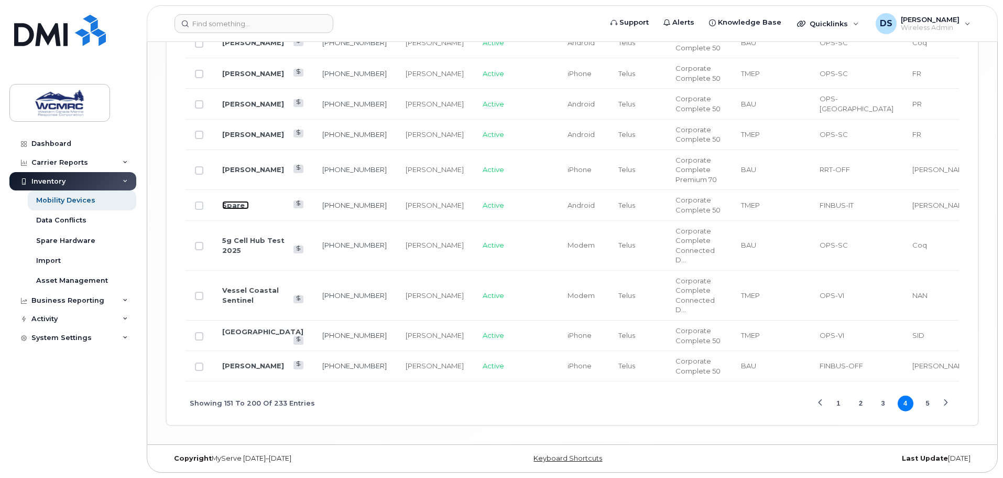
scroll to position [1903, 0]
click at [667, 330] on button "5" at bounding box center [928, 403] width 16 height 16
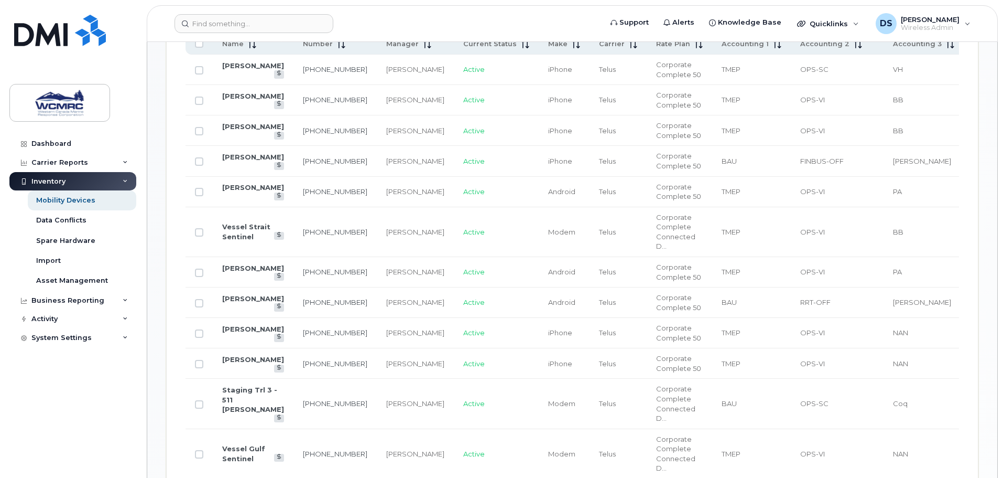
scroll to position [544, 0]
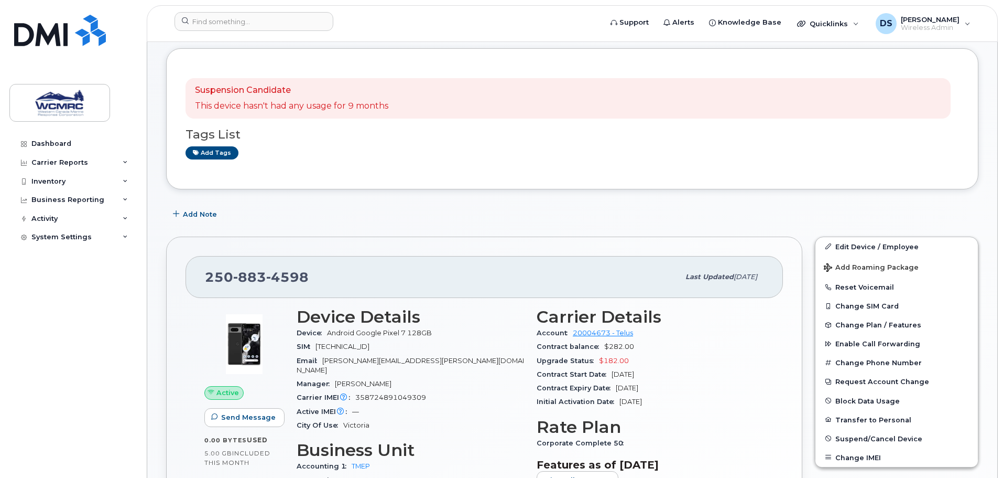
scroll to position [105, 0]
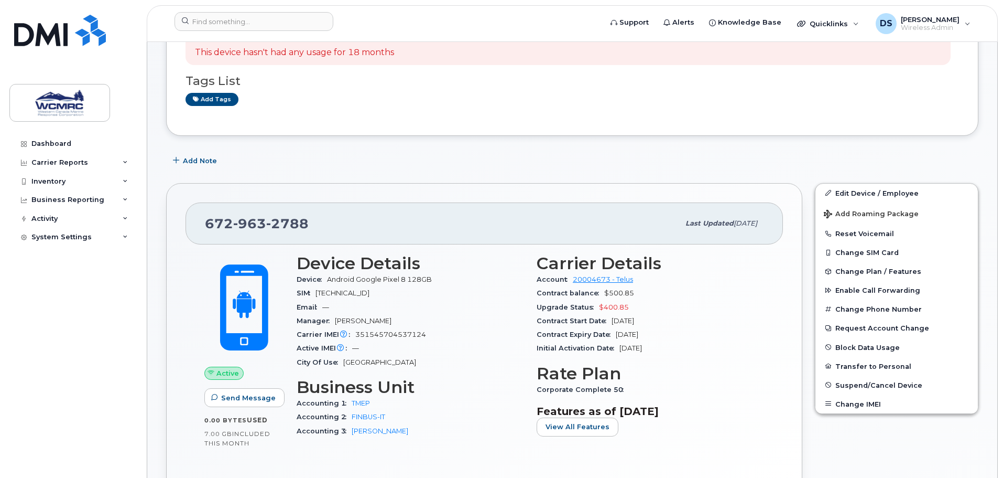
scroll to position [210, 0]
